Goal: Task Accomplishment & Management: Use online tool/utility

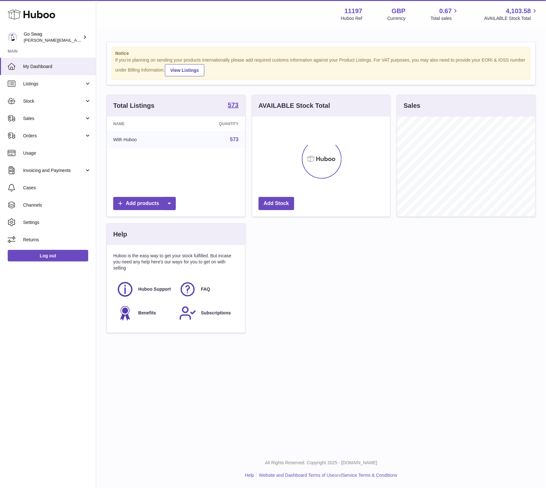
scroll to position [320554, 320517]
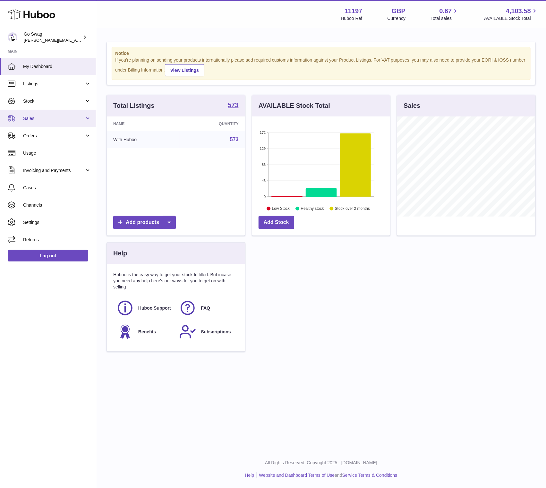
click at [59, 121] on span "Sales" at bounding box center [53, 118] width 61 height 6
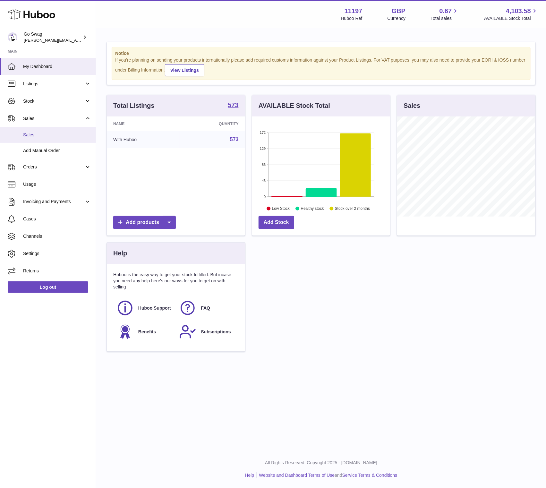
click at [48, 133] on span "Sales" at bounding box center [57, 135] width 68 height 6
click at [44, 149] on span "Add Manual Order" at bounding box center [57, 151] width 68 height 6
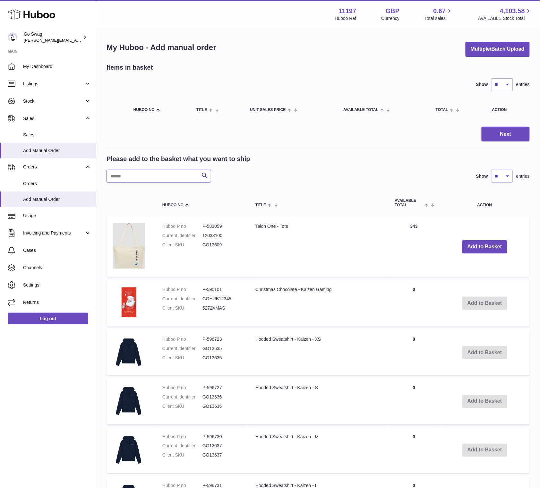
click at [138, 173] on input "text" at bounding box center [158, 176] width 105 height 13
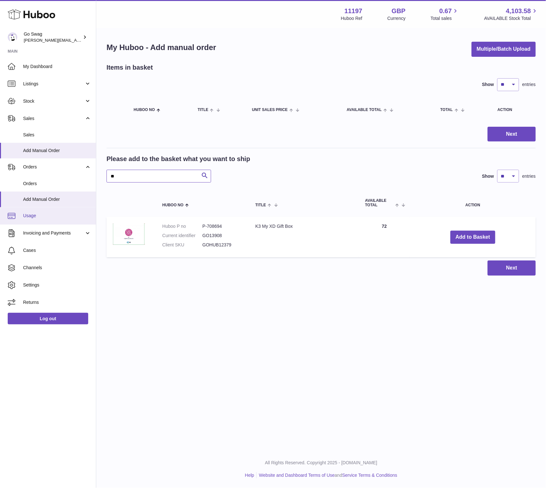
type input "**"
